Goal: Find specific page/section: Find specific page/section

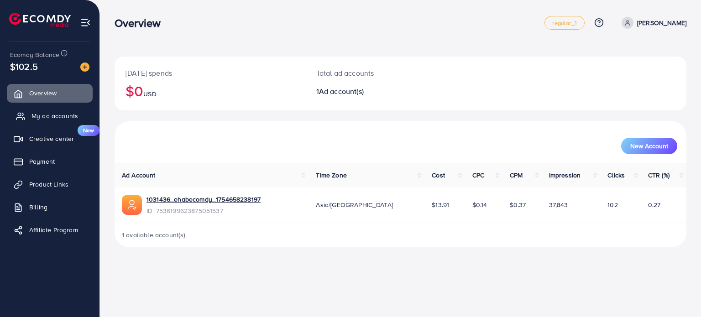
click at [41, 117] on span "My ad accounts" at bounding box center [54, 115] width 47 height 9
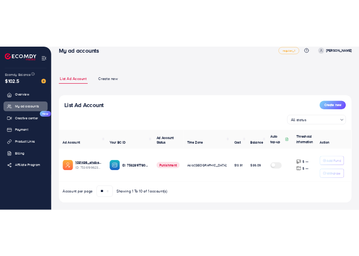
scroll to position [26, 0]
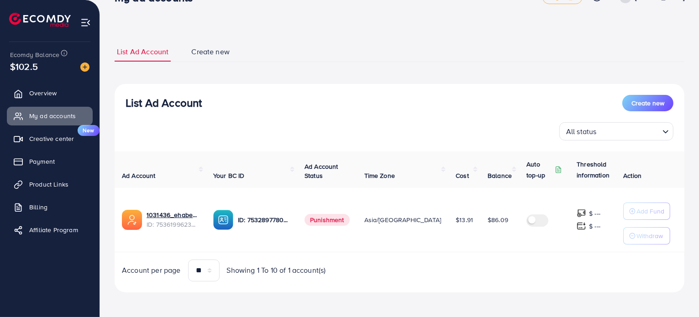
drag, startPoint x: 316, startPoint y: 220, endPoint x: 359, endPoint y: 217, distance: 42.6
click at [357, 217] on td "Punishment" at bounding box center [327, 220] width 60 height 64
copy span "Punishment"
click at [345, 224] on span "Punishment" at bounding box center [326, 220] width 45 height 12
click at [349, 220] on span "Punishment" at bounding box center [326, 220] width 45 height 12
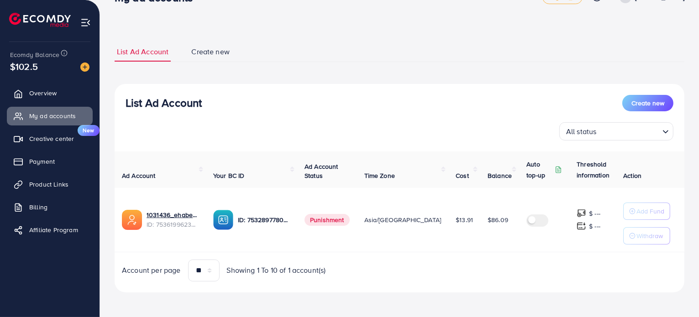
click at [493, 61] on ul "List Ad Account Create new" at bounding box center [400, 52] width 570 height 20
